Goal: Information Seeking & Learning: Learn about a topic

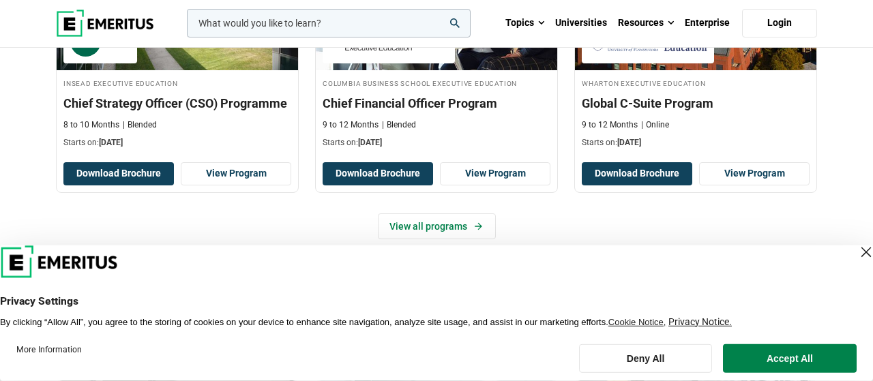
scroll to position [638, 0]
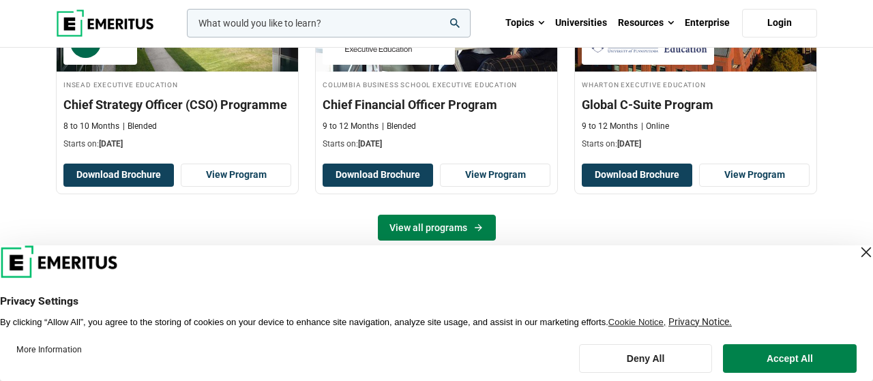
click at [459, 221] on link "View all programs" at bounding box center [437, 228] width 118 height 26
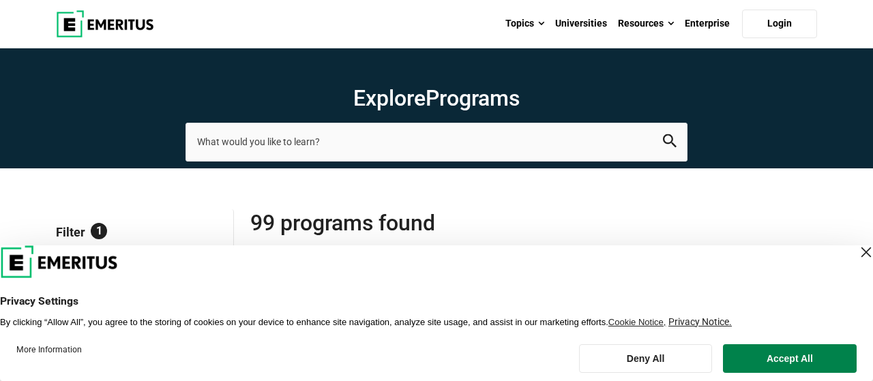
scroll to position [213, 0]
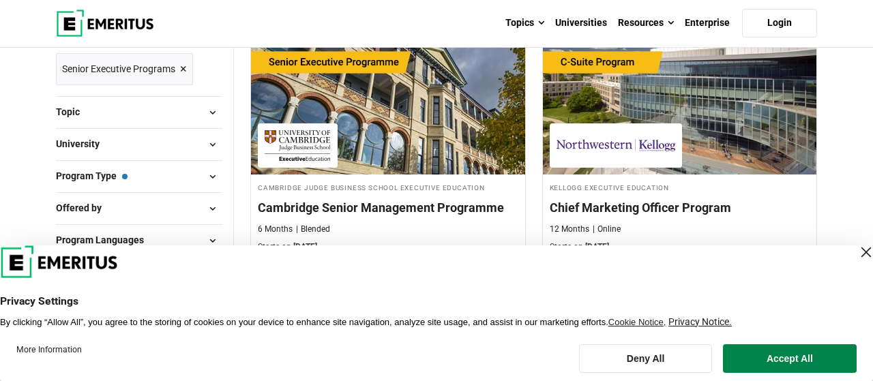
click at [856, 250] on div "Close Layer" at bounding box center [865, 252] width 19 height 19
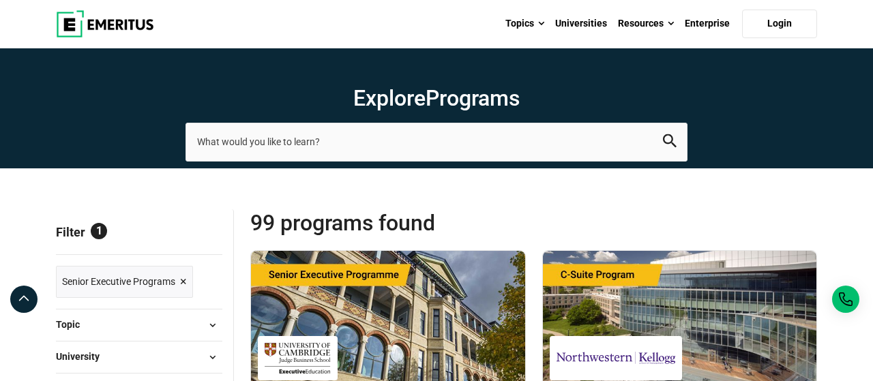
scroll to position [284, 0]
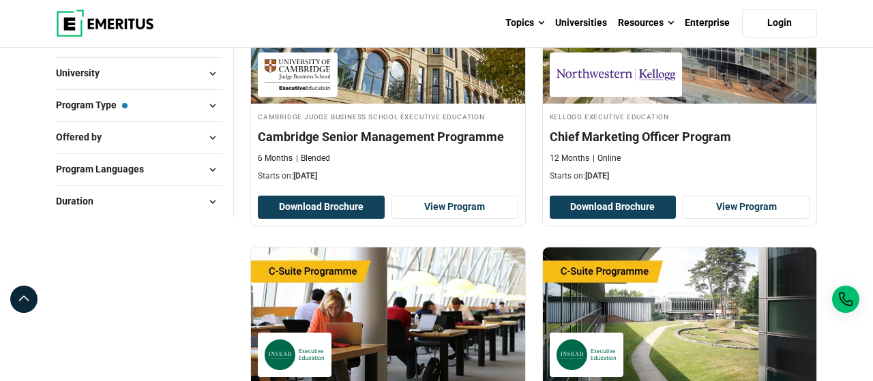
click at [212, 70] on span at bounding box center [212, 73] width 20 height 20
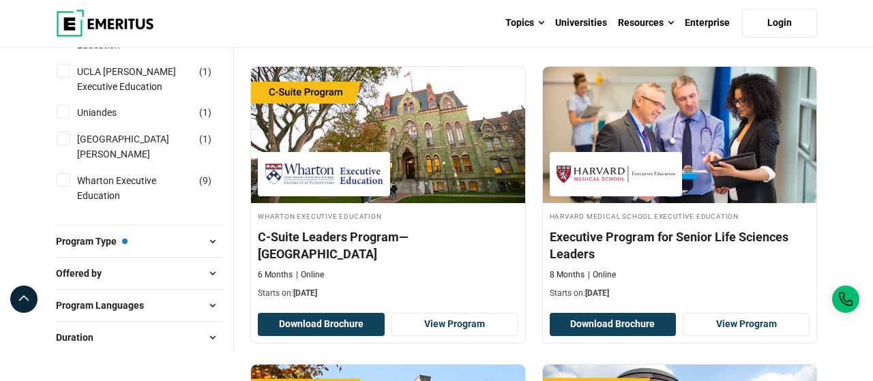
scroll to position [1418, 0]
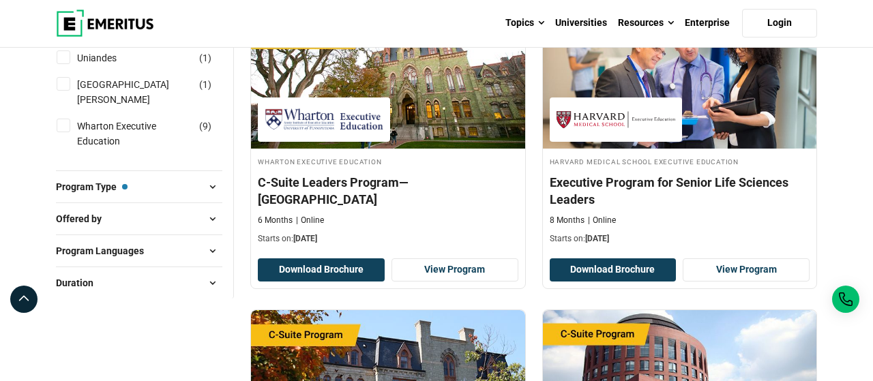
click at [164, 177] on button "Program Type — Senior Executive Programs" at bounding box center [139, 187] width 166 height 20
click at [209, 177] on span at bounding box center [212, 187] width 20 height 20
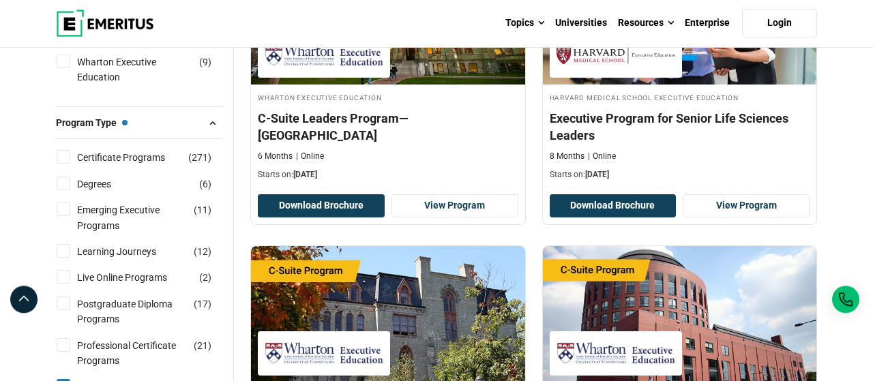
scroll to position [1631, 0]
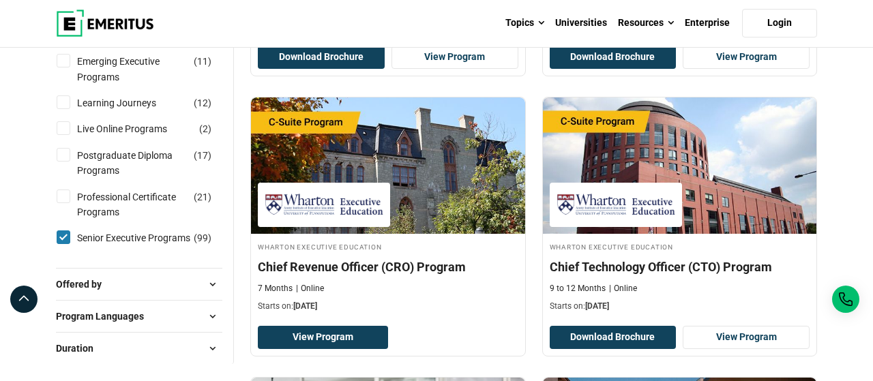
click at [63, 230] on input "Senior Executive Programs ( 99 )" at bounding box center [64, 237] width 14 height 14
checkbox input "false"
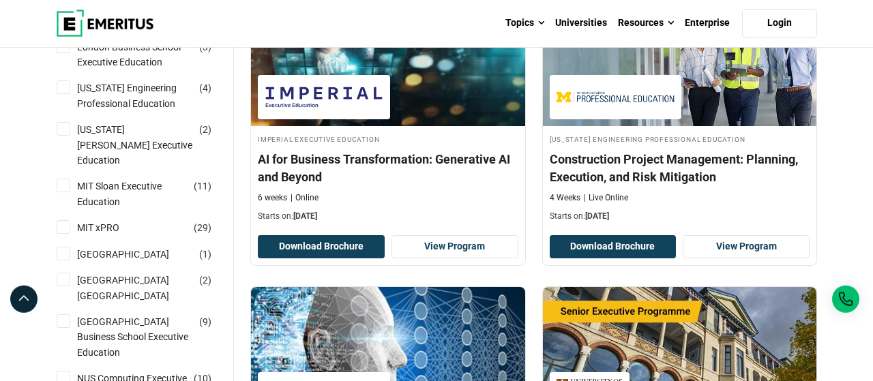
scroll to position [1134, 0]
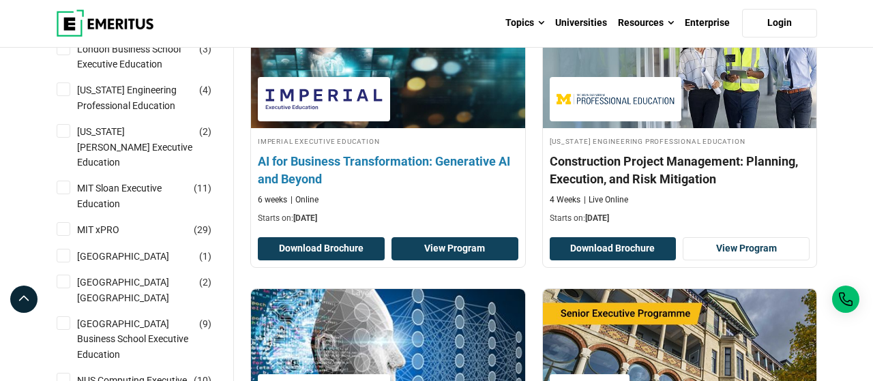
click at [459, 243] on link "View Program" at bounding box center [454, 248] width 127 height 23
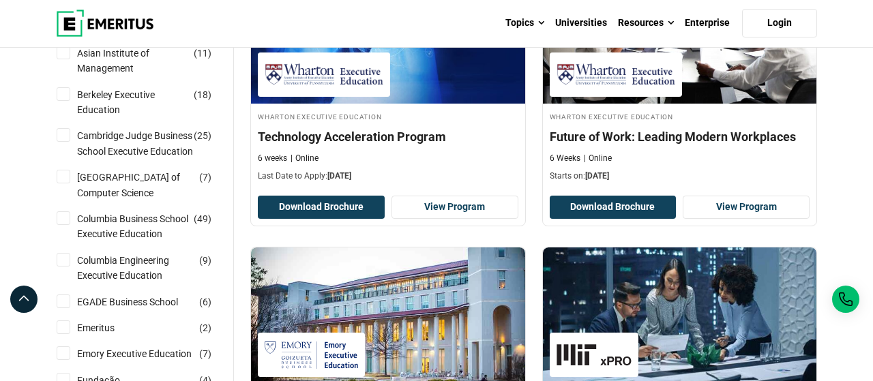
scroll to position [71, 0]
